Goal: Information Seeking & Learning: Learn about a topic

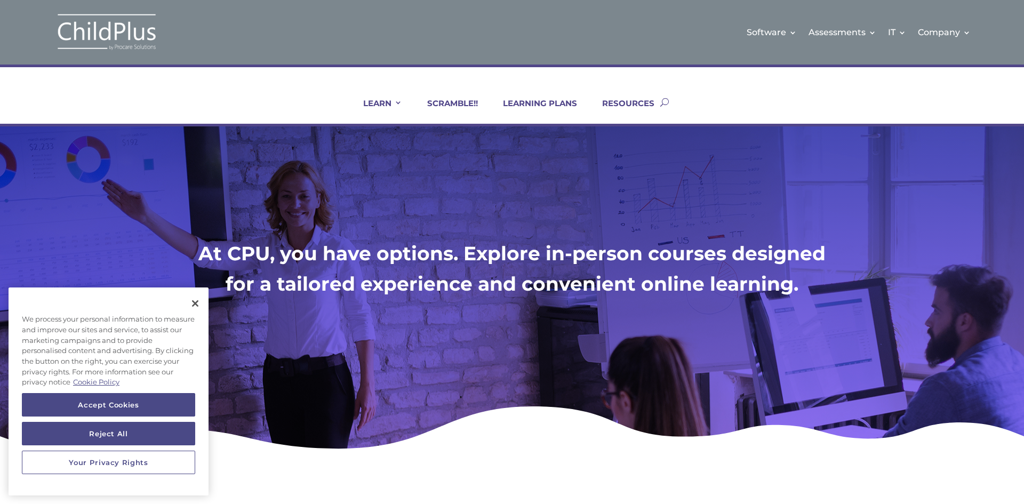
drag, startPoint x: 240, startPoint y: 382, endPoint x: 1, endPoint y: 315, distance: 248.3
drag, startPoint x: 1, startPoint y: 315, endPoint x: 491, endPoint y: 183, distance: 507.7
click at [492, 183] on div "At CPU, you have options. Explore in-person courses designed for a tailored exp…" at bounding box center [512, 290] width 1024 height 329
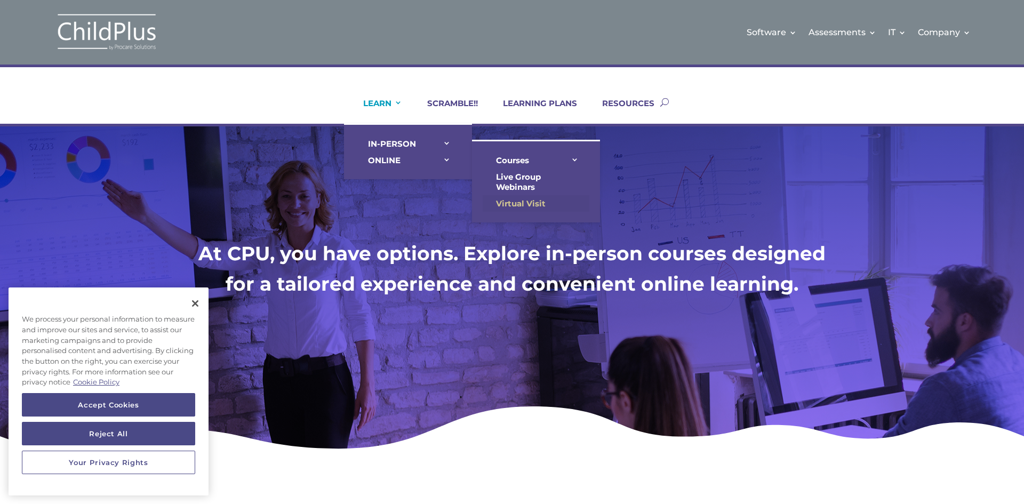
click at [535, 198] on link "Virtual Visit" at bounding box center [536, 203] width 107 height 17
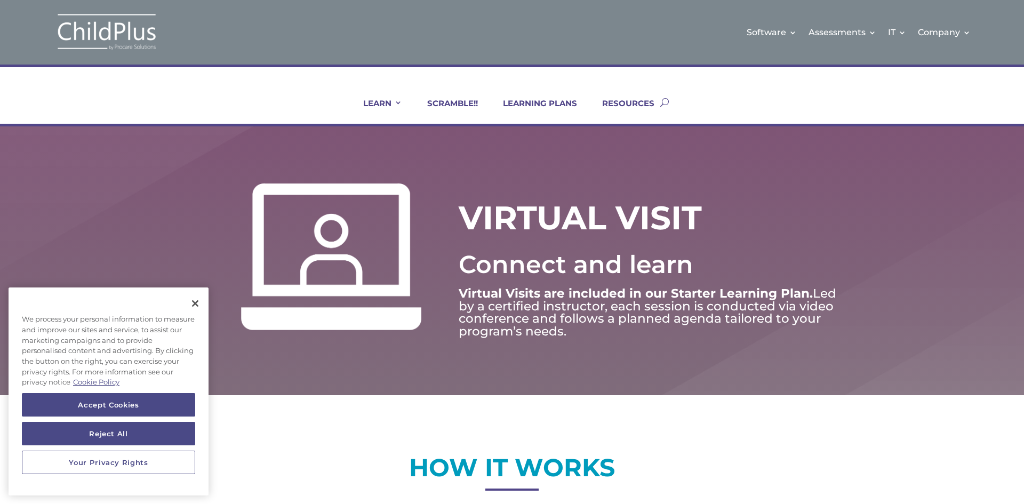
drag, startPoint x: 531, startPoint y: 192, endPoint x: 424, endPoint y: 150, distance: 115.7
drag, startPoint x: 424, startPoint y: 150, endPoint x: 703, endPoint y: 219, distance: 287.5
click at [703, 219] on h1 "VIRTUAL VISIT" at bounding box center [600, 220] width 283 height 47
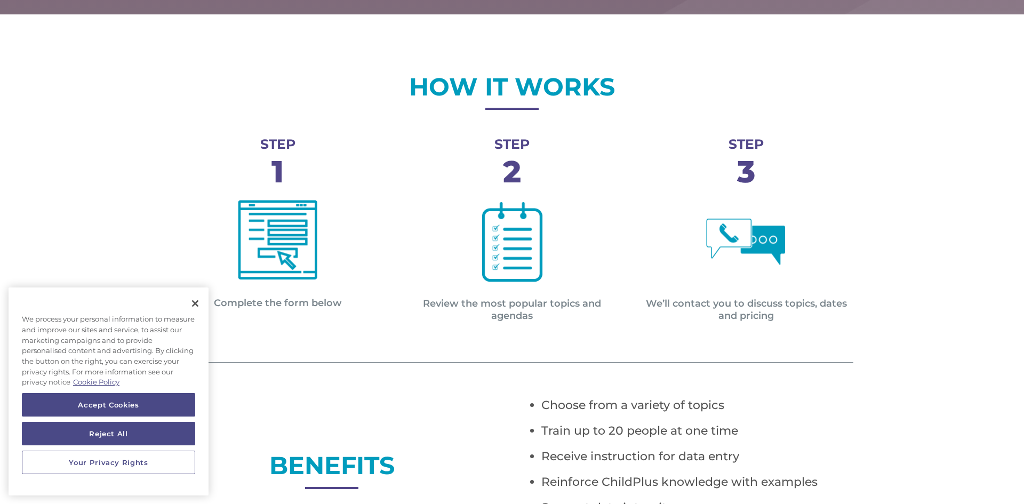
scroll to position [384, 0]
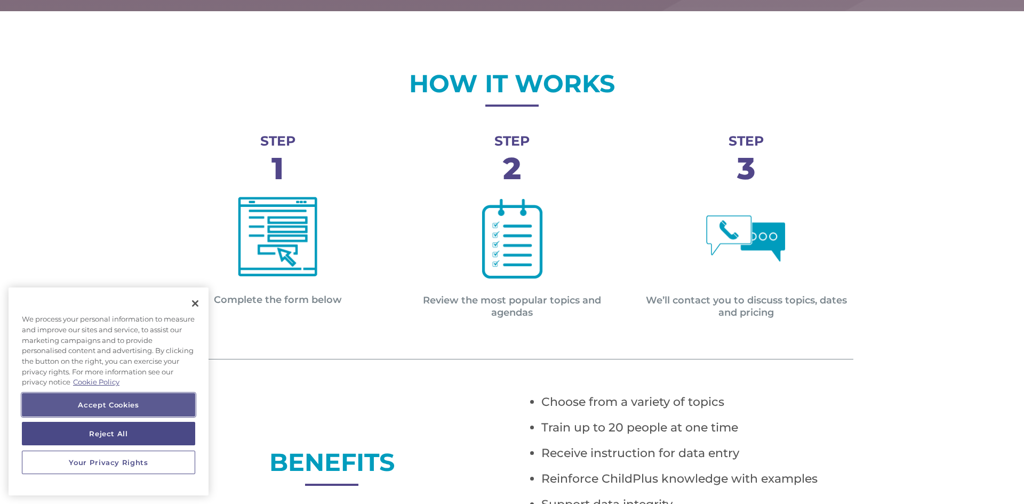
click at [171, 409] on button "Accept Cookies" at bounding box center [108, 404] width 173 height 23
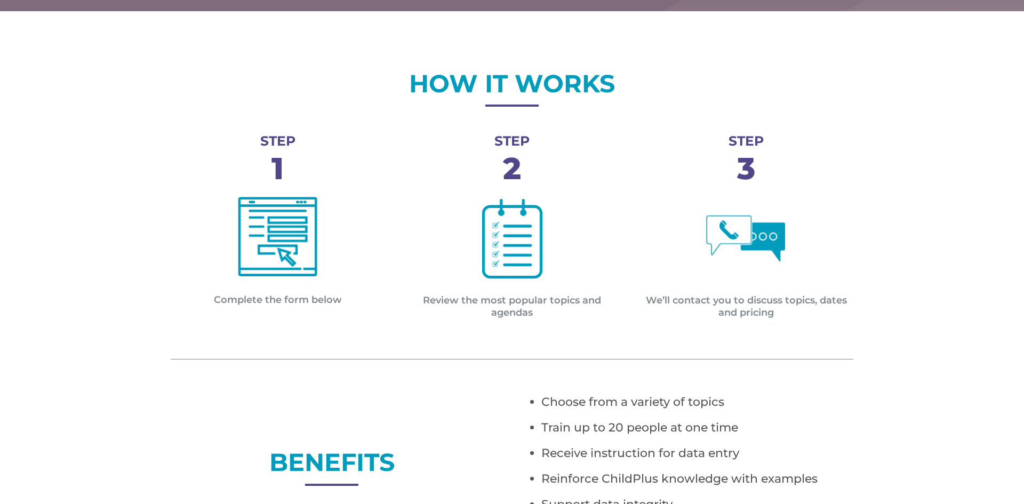
drag, startPoint x: 401, startPoint y: 407, endPoint x: 328, endPoint y: 429, distance: 76.3
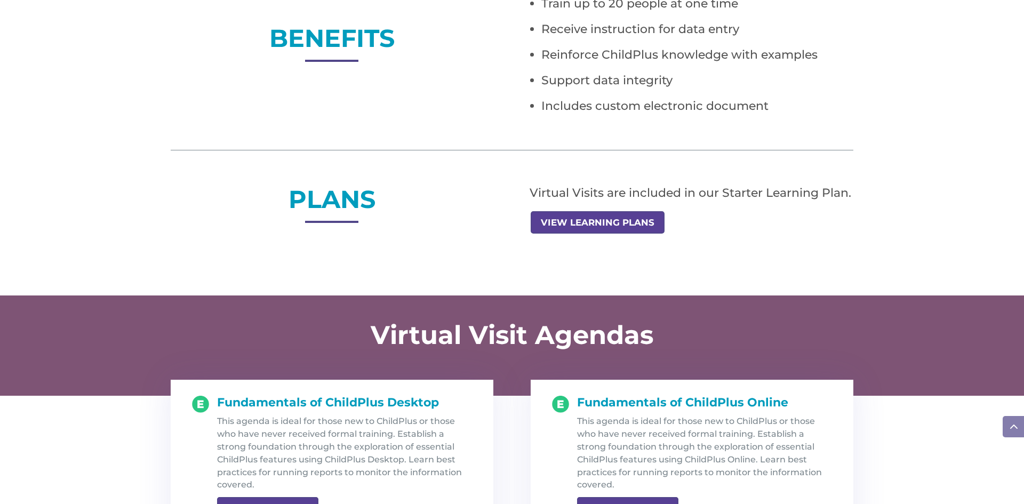
scroll to position [811, 0]
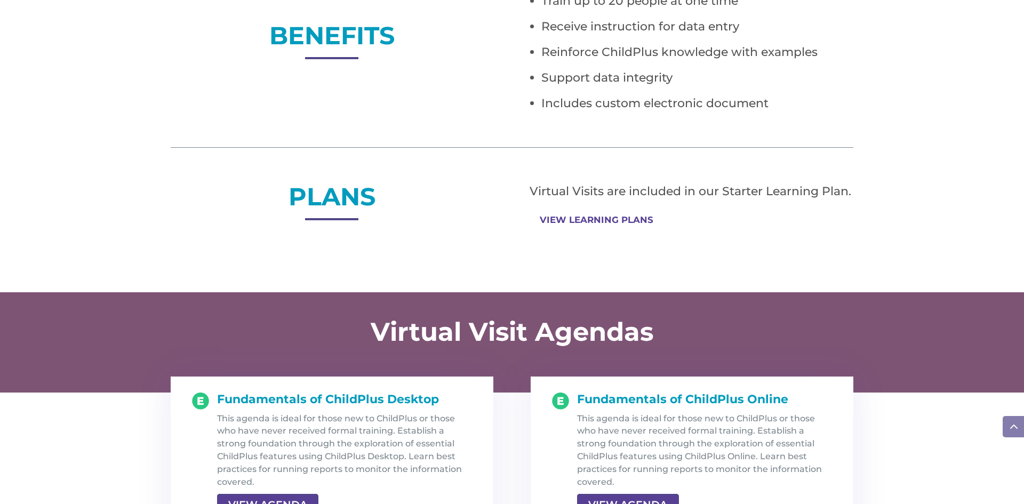
drag, startPoint x: 636, startPoint y: 246, endPoint x: 620, endPoint y: 225, distance: 26.7
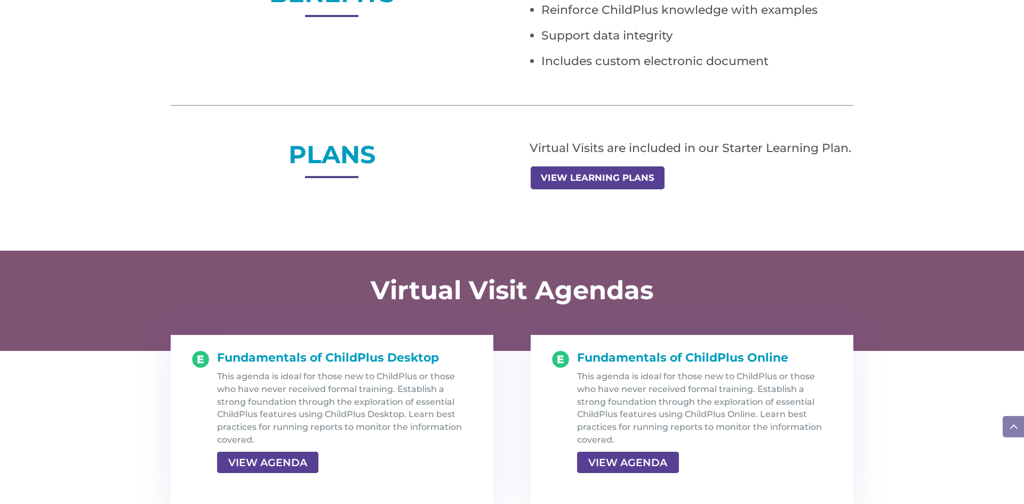
scroll to position [854, 0]
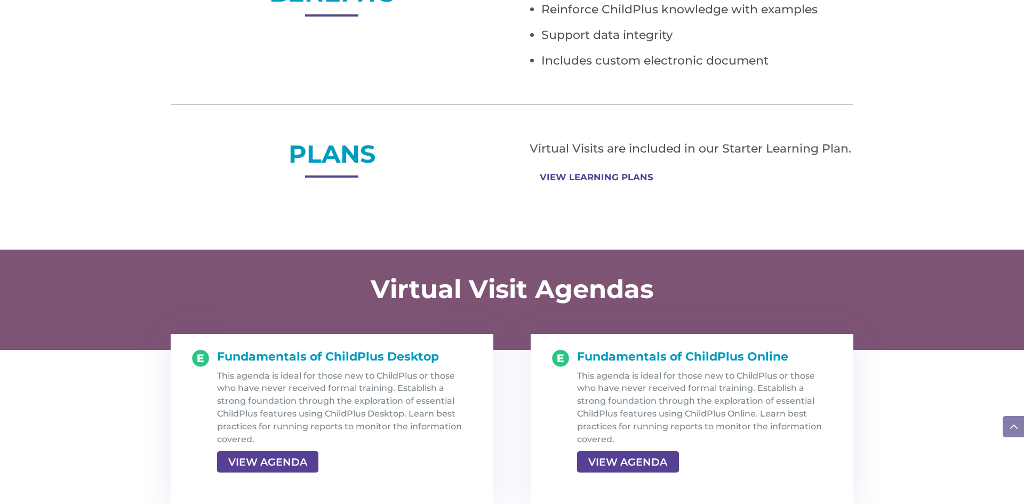
click at [626, 180] on link "VIEW LEARNING PLANS" at bounding box center [597, 177] width 132 height 21
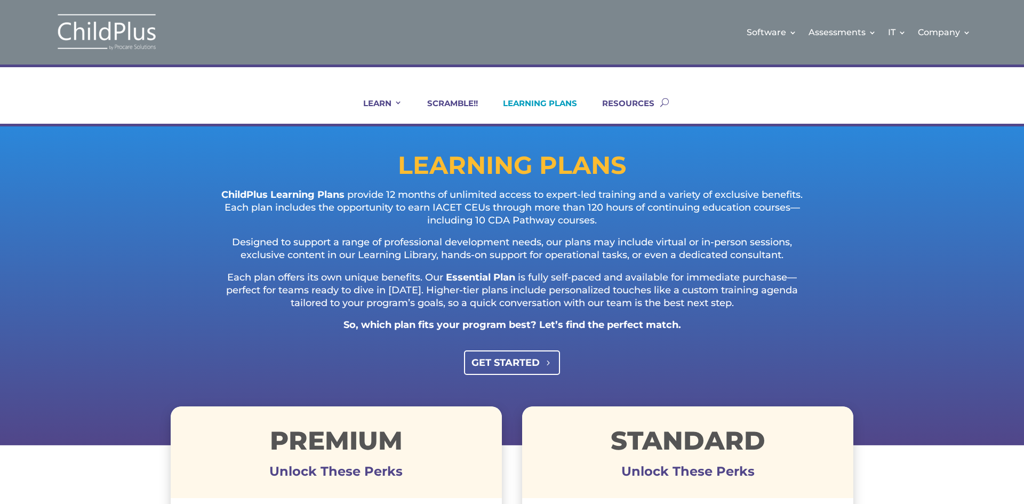
click at [524, 356] on link "GET STARTED" at bounding box center [512, 362] width 97 height 24
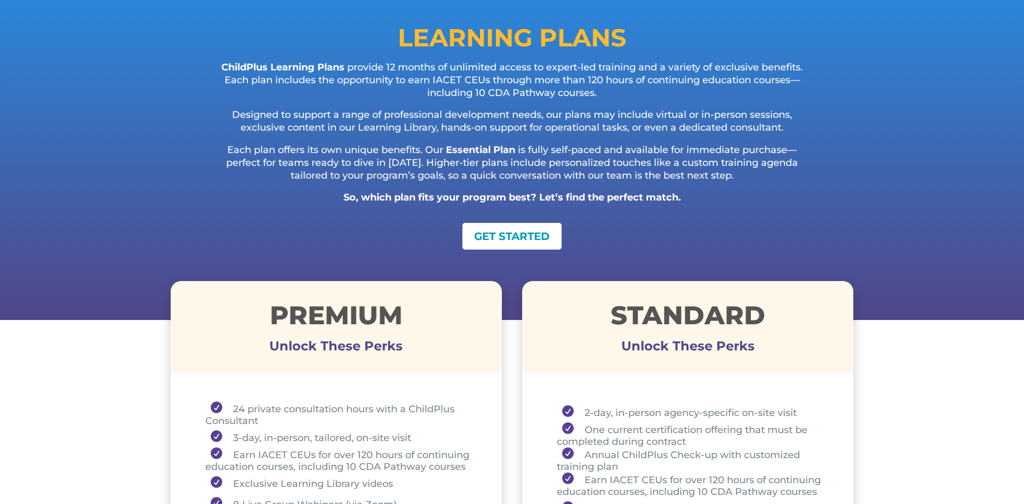
scroll to position [128, 0]
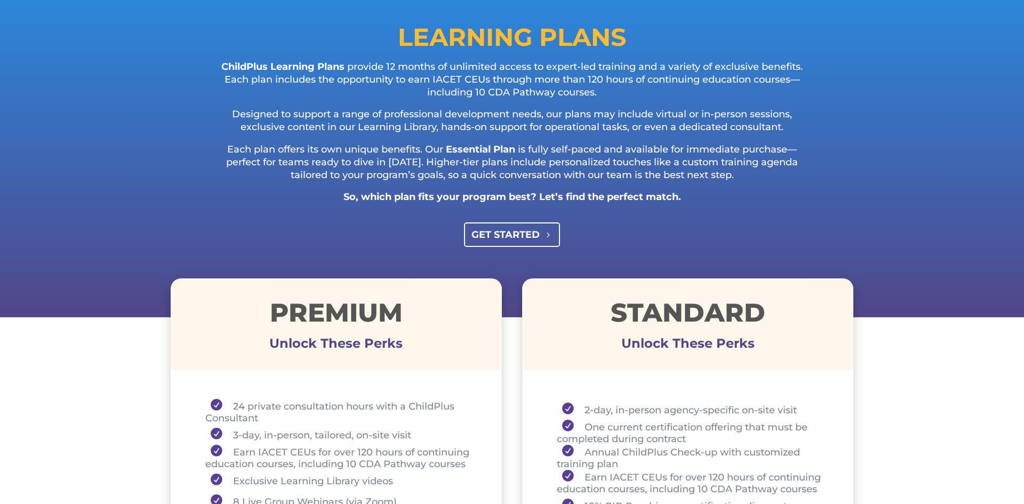
drag, startPoint x: 588, startPoint y: 256, endPoint x: 560, endPoint y: 228, distance: 39.6
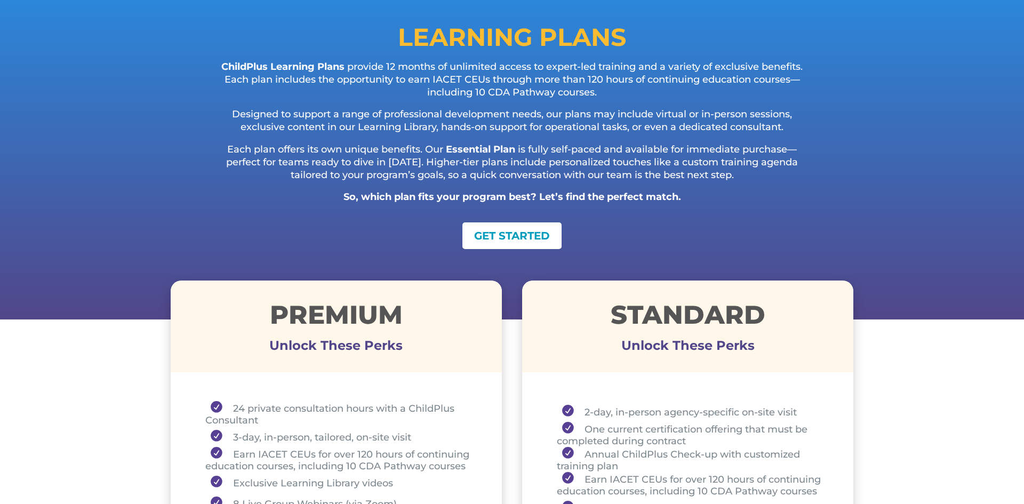
drag, startPoint x: 560, startPoint y: 228, endPoint x: 517, endPoint y: 197, distance: 52.7
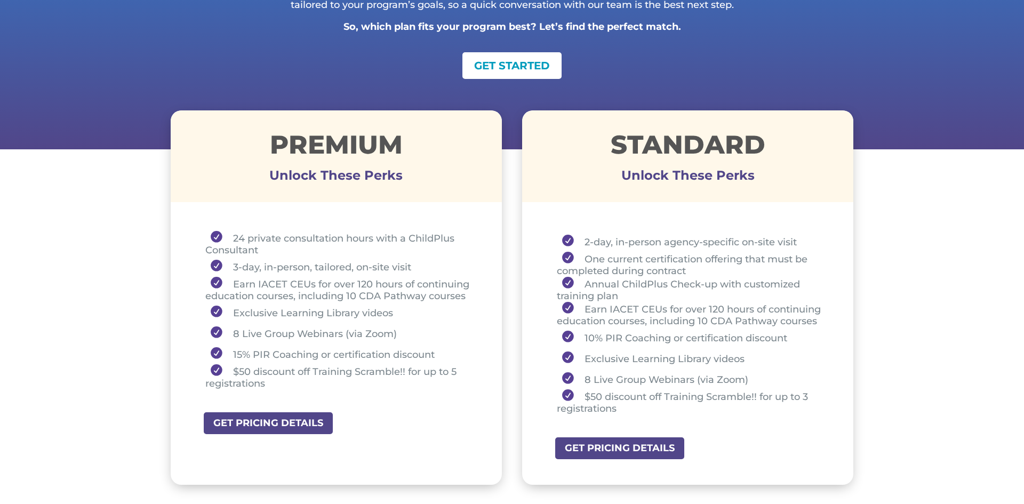
scroll to position [299, 0]
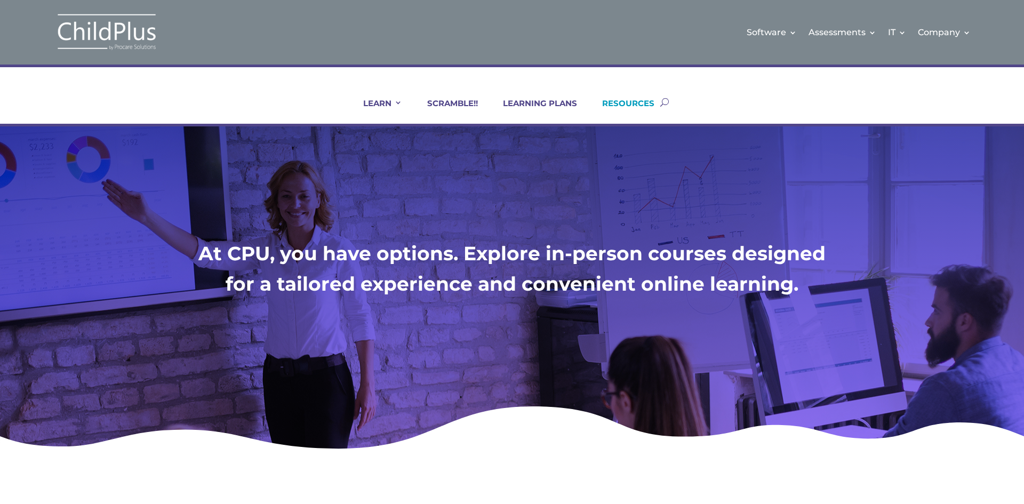
click at [614, 107] on link "RESOURCES" at bounding box center [622, 111] width 66 height 26
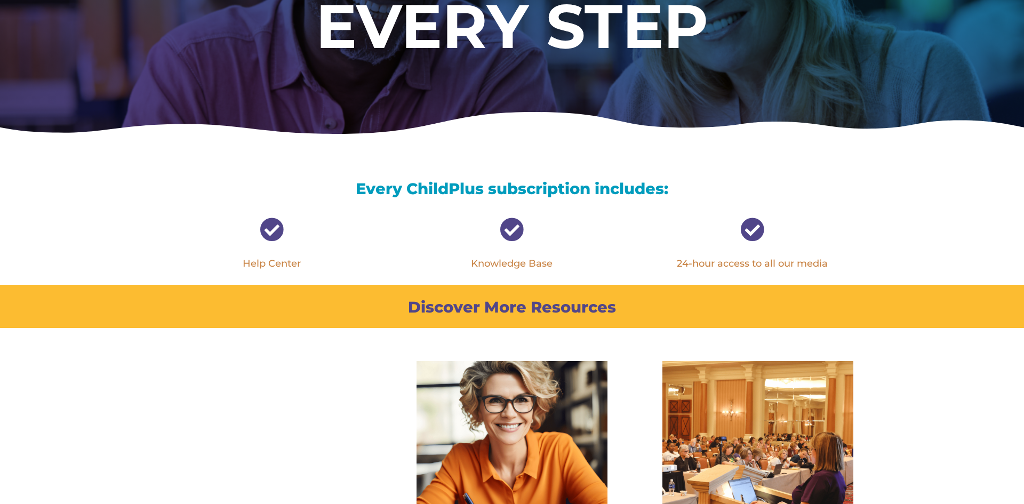
scroll to position [256, 0]
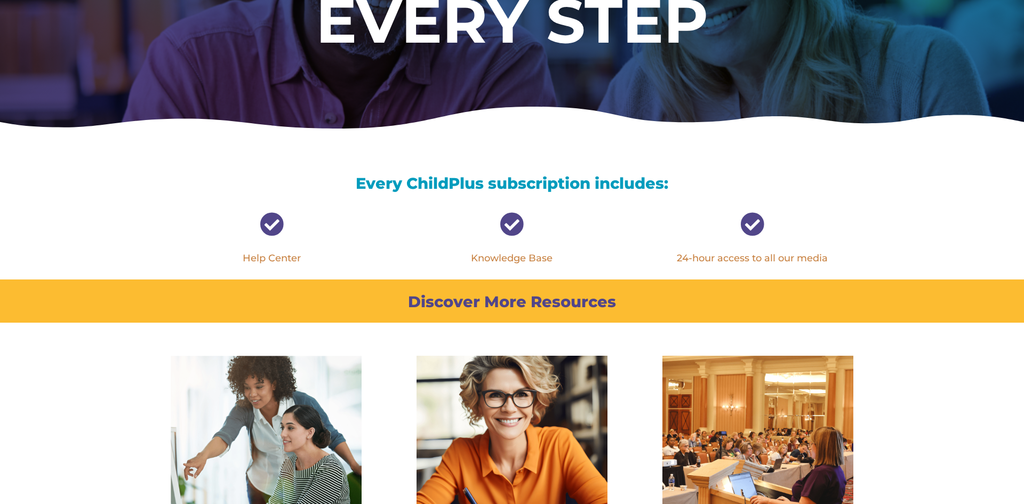
drag, startPoint x: 517, startPoint y: 278, endPoint x: 489, endPoint y: 275, distance: 28.5
drag, startPoint x: 489, startPoint y: 275, endPoint x: 782, endPoint y: 260, distance: 293.3
click at [782, 260] on p "24-hour access to all our media" at bounding box center [752, 258] width 203 height 13
drag, startPoint x: 507, startPoint y: 205, endPoint x: 502, endPoint y: 202, distance: 6.2
drag, startPoint x: 502, startPoint y: 202, endPoint x: 0, endPoint y: 154, distance: 504.3
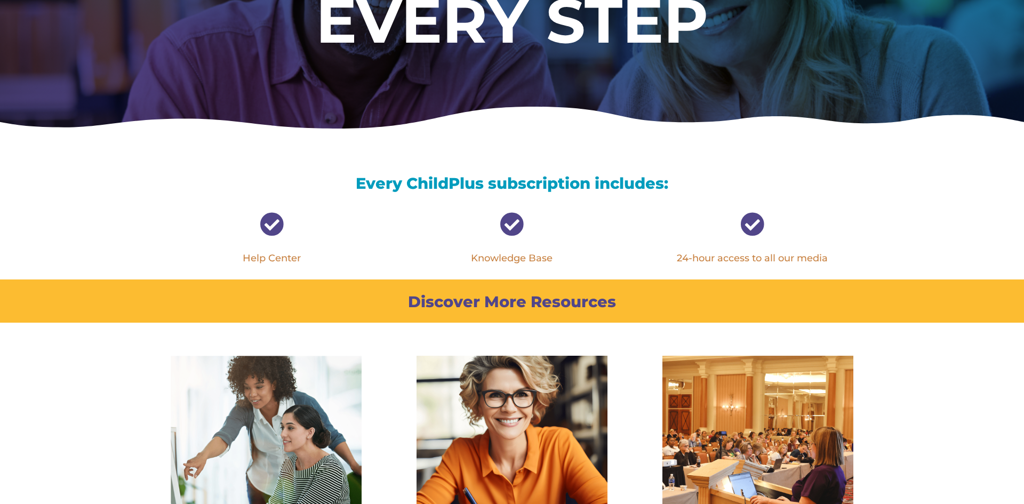
drag, startPoint x: 0, startPoint y: 154, endPoint x: 209, endPoint y: 196, distance: 213.2
click at [209, 196] on h3 "Every ChildPlus subscription includes:" at bounding box center [512, 186] width 683 height 21
click at [546, 256] on link "Knowledge Base" at bounding box center [512, 258] width 82 height 12
